Goal: Information Seeking & Learning: Find specific fact

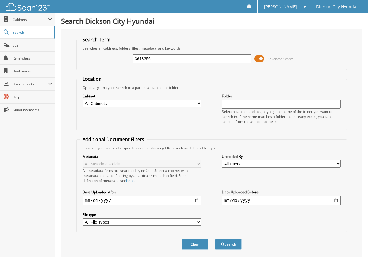
type input "3618356"
click at [215, 239] on button "Search" at bounding box center [228, 244] width 26 height 11
click at [226, 242] on button "Search" at bounding box center [228, 244] width 26 height 11
click at [51, 199] on div "Close Cabinets My Company Email Addresses Search Scan" at bounding box center [27, 135] width 55 height 244
click at [70, 181] on div "Search Term Searches all cabinets, folders, files, metadata, and keywords 36183…" at bounding box center [211, 143] width 301 height 229
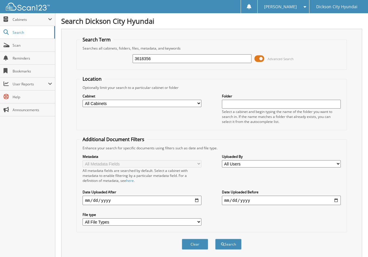
drag, startPoint x: 71, startPoint y: 179, endPoint x: 26, endPoint y: 184, distance: 45.1
click at [71, 180] on div "Search Term Searches all cabinets, folders, files, metadata, and keywords 36183…" at bounding box center [211, 143] width 301 height 229
click at [26, 184] on div "Close Cabinets My Company Email Addresses Search Scan" at bounding box center [27, 135] width 55 height 244
drag, startPoint x: 252, startPoint y: 224, endPoint x: 259, endPoint y: 232, distance: 10.8
click at [256, 229] on fieldset "Additional Document Filters Enhance your search for specific documents using fi…" at bounding box center [211, 184] width 270 height 96
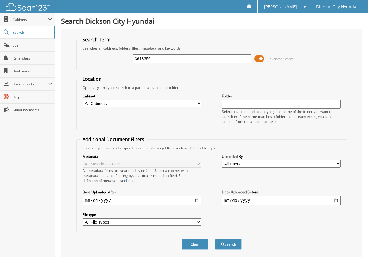
click at [263, 235] on div "Clear Search" at bounding box center [211, 244] width 270 height 24
click at [255, 223] on div "Metadata All Metadata Fields All metadata fields are searched by default. Selec…" at bounding box center [212, 189] width 264 height 79
click at [269, 242] on div "Clear Search" at bounding box center [211, 244] width 270 height 24
click at [161, 123] on div "Cabinet All Cabinets PARTS SERVICE RO Needs Filing Folder" at bounding box center [212, 108] width 264 height 37
click at [109, 124] on div "Cabinet All Cabinets PARTS SERVICE RO Needs Filing Folder" at bounding box center [212, 108] width 264 height 37
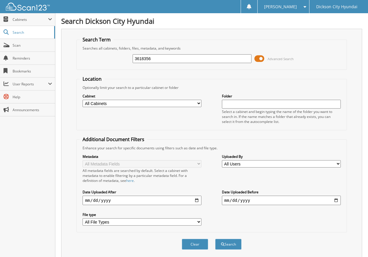
drag, startPoint x: 142, startPoint y: 119, endPoint x: 111, endPoint y: 119, distance: 30.5
click at [142, 119] on div "Cabinet All Cabinets PARTS SERVICE RO Needs Filing Folder" at bounding box center [212, 108] width 264 height 37
click at [101, 121] on div "Cabinet All Cabinets PARTS SERVICE RO Needs Filing Folder" at bounding box center [212, 108] width 264 height 37
drag, startPoint x: 135, startPoint y: 117, endPoint x: 108, endPoint y: 118, distance: 26.4
click at [135, 117] on div "Cabinet All Cabinets PARTS SERVICE RO Needs Filing Folder" at bounding box center [212, 108] width 264 height 37
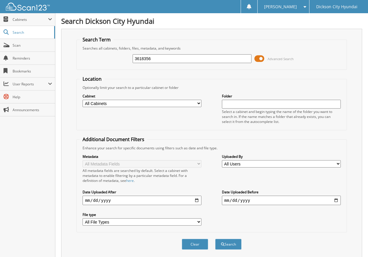
click at [94, 121] on div "Cabinet All Cabinets PARTS SERVICE RO Needs Filing Folder" at bounding box center [212, 108] width 264 height 37
click at [150, 120] on div "Cabinet All Cabinets PARTS SERVICE RO Needs Filing Folder" at bounding box center [212, 108] width 264 height 37
drag, startPoint x: 91, startPoint y: 121, endPoint x: 114, endPoint y: 119, distance: 23.9
click at [91, 121] on div "Cabinet All Cabinets PARTS SERVICE RO Needs Filing Folder" at bounding box center [212, 108] width 264 height 37
click at [50, 158] on div "Close Cabinets My Company Email Addresses Search Scan" at bounding box center [27, 135] width 55 height 244
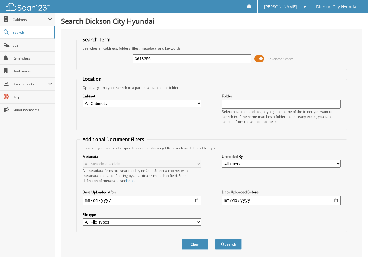
drag, startPoint x: 70, startPoint y: 142, endPoint x: 70, endPoint y: 148, distance: 5.3
click at [70, 143] on div "Search Term Searches all cabinets, folders, files, metadata, and keywords 36183…" at bounding box center [211, 143] width 301 height 229
click at [70, 148] on div "Search Term Searches all cabinets, folders, files, metadata, and keywords 36183…" at bounding box center [211, 143] width 301 height 229
drag, startPoint x: 42, startPoint y: 154, endPoint x: 48, endPoint y: 158, distance: 7.0
click at [42, 154] on div "Close Cabinets My Company Email Addresses Search Scan" at bounding box center [27, 135] width 55 height 244
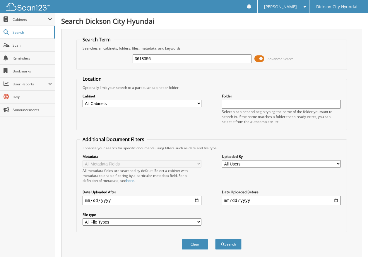
click at [158, 58] on input "3618356" at bounding box center [192, 58] width 119 height 9
type input "3617880"
click at [215, 239] on button "Search" at bounding box center [228, 244] width 26 height 11
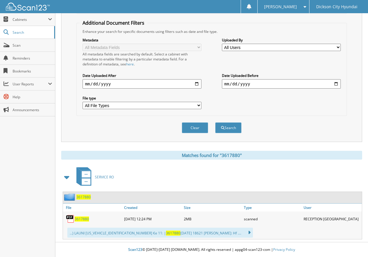
click at [84, 218] on span "3617880" at bounding box center [82, 218] width 14 height 5
